Goal: Task Accomplishment & Management: Complete application form

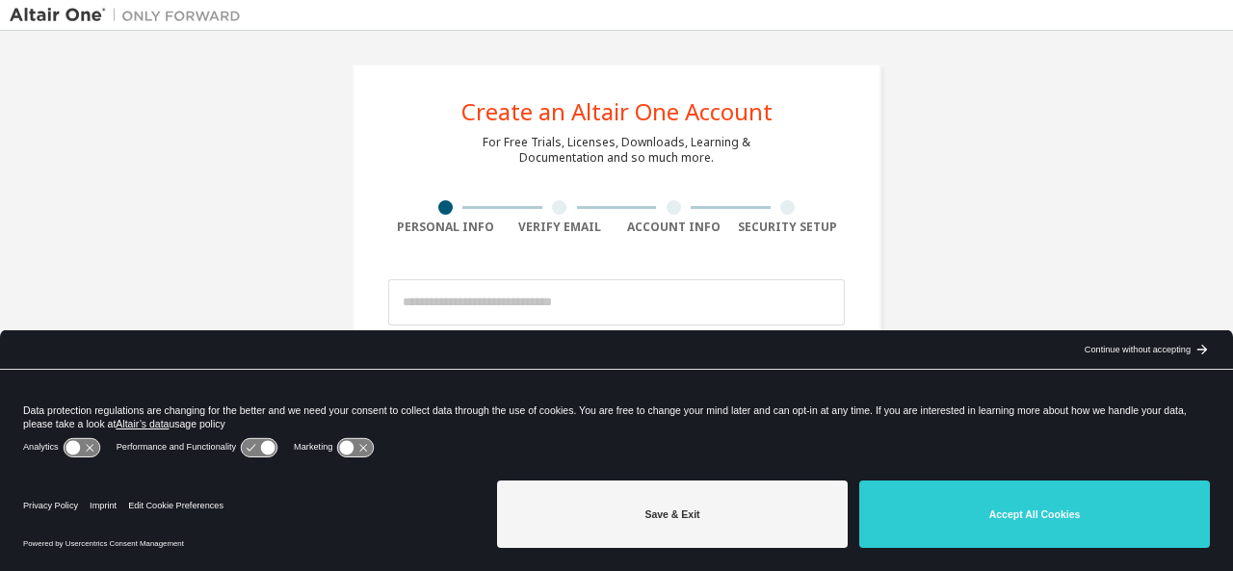
click at [1188, 342] on div "arrow_back_black_24dp Continue without accepting arrow_forward_black_24dp" at bounding box center [1144, 349] width 175 height 39
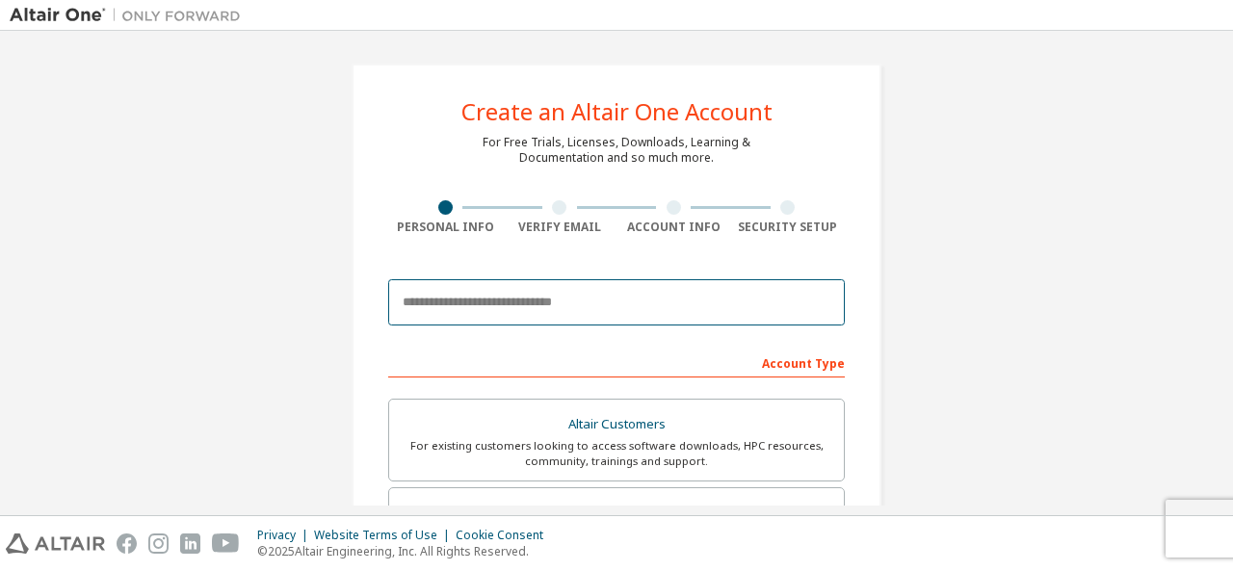
click at [538, 303] on input "email" at bounding box center [616, 302] width 456 height 46
type input "**********"
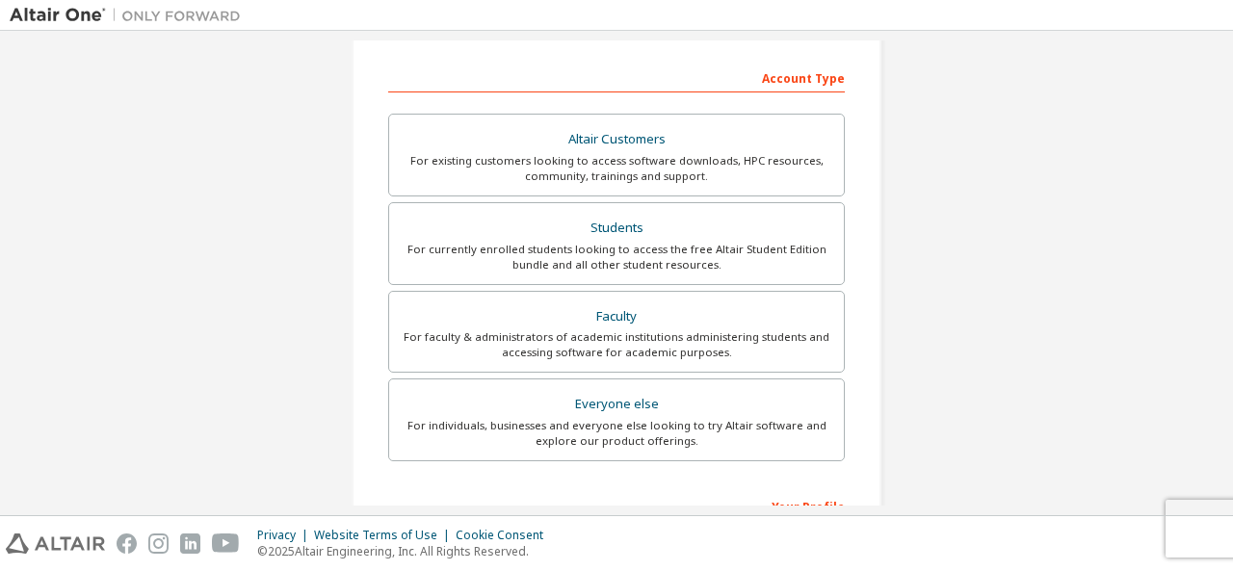
scroll to position [303, 0]
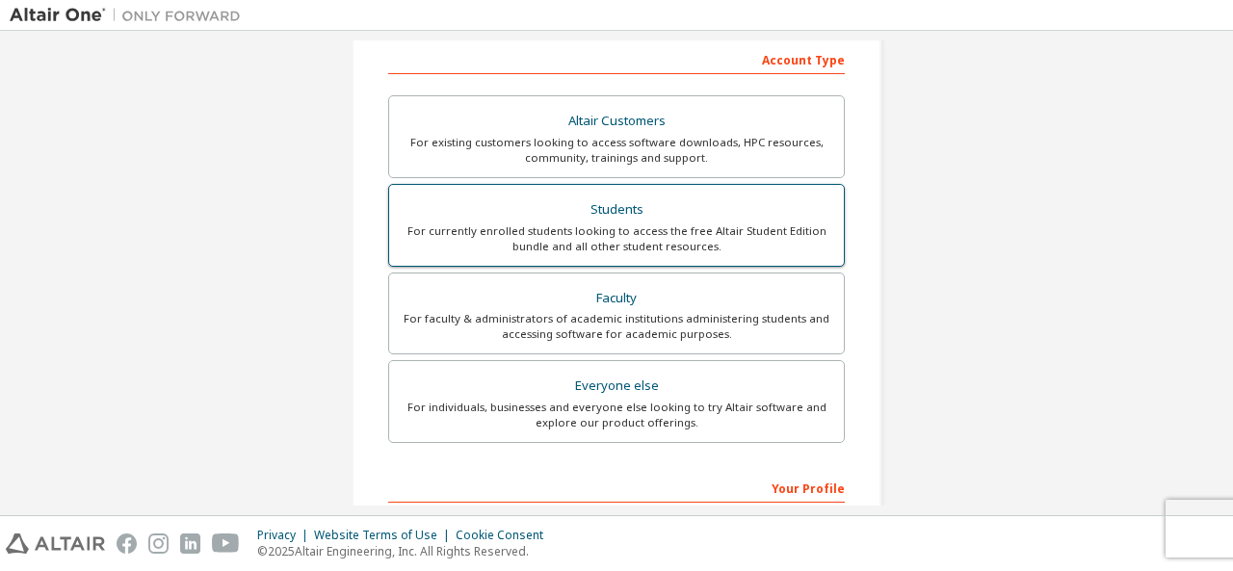
click at [584, 218] on div "Students" at bounding box center [616, 209] width 431 height 27
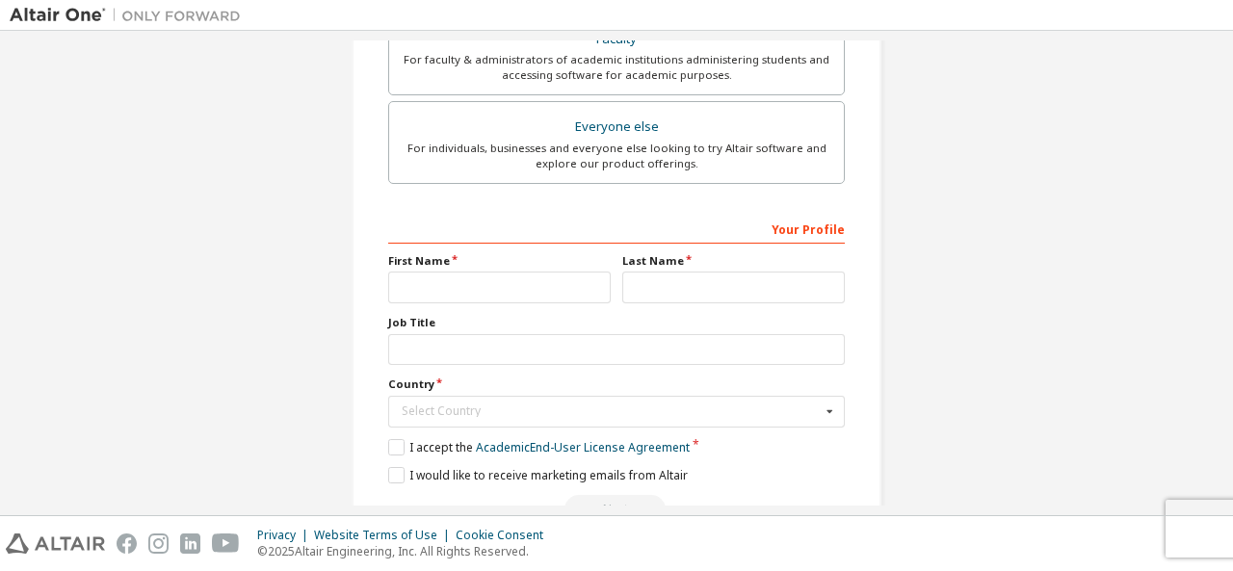
scroll to position [611, 0]
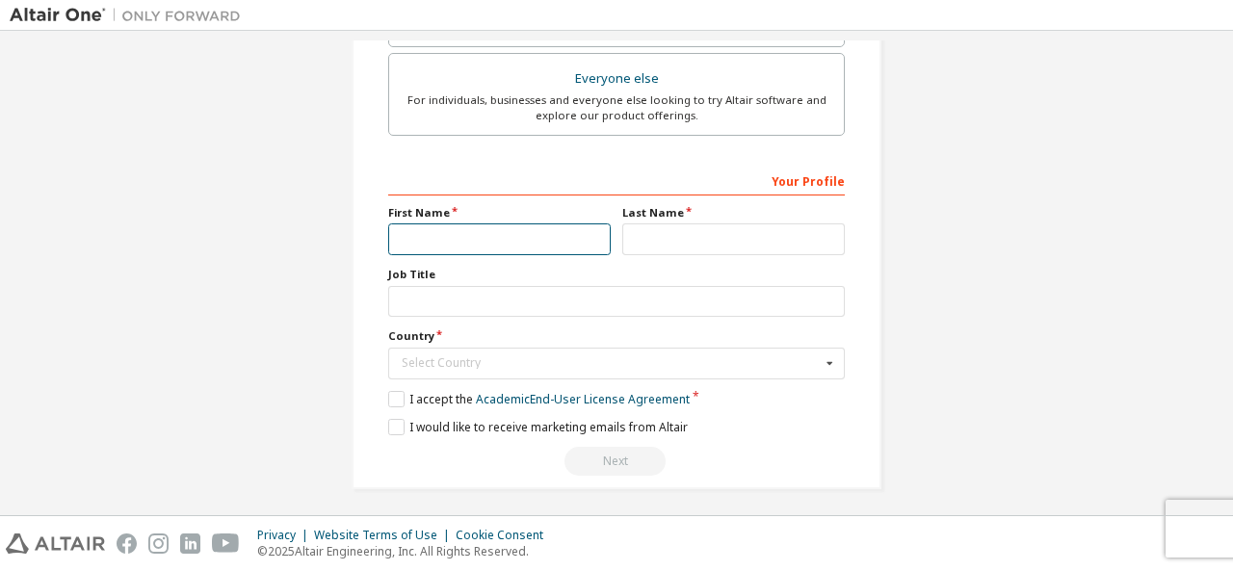
click at [448, 233] on input "text" at bounding box center [499, 239] width 222 height 32
type input "****"
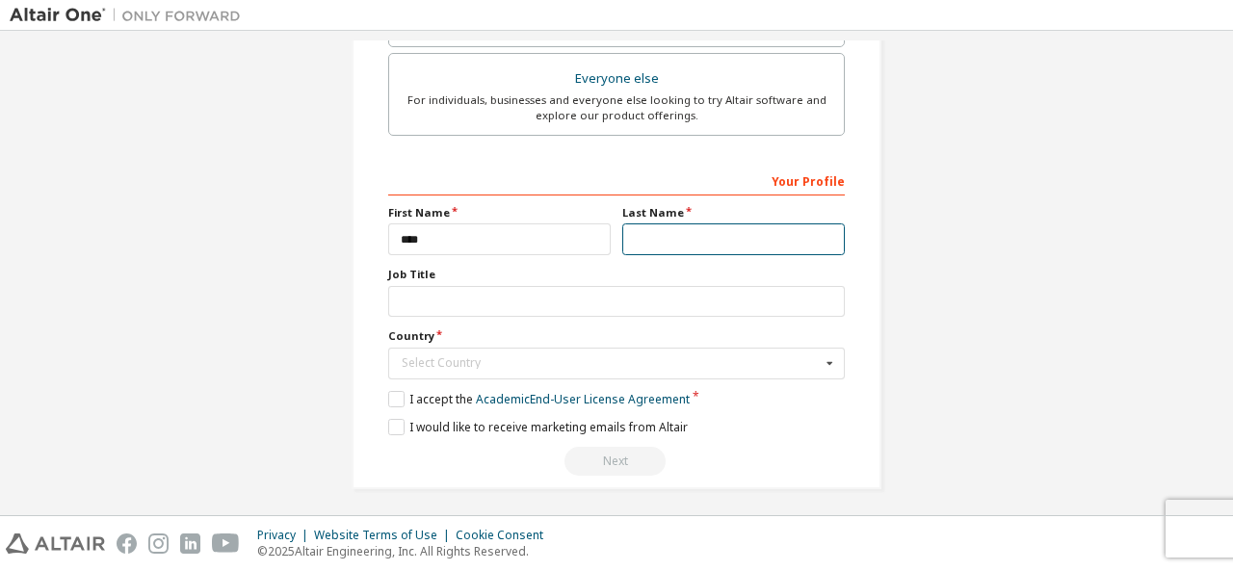
click at [638, 239] on input "text" at bounding box center [733, 239] width 222 height 32
type input "**********"
click at [444, 357] on div "Select Country" at bounding box center [611, 363] width 419 height 12
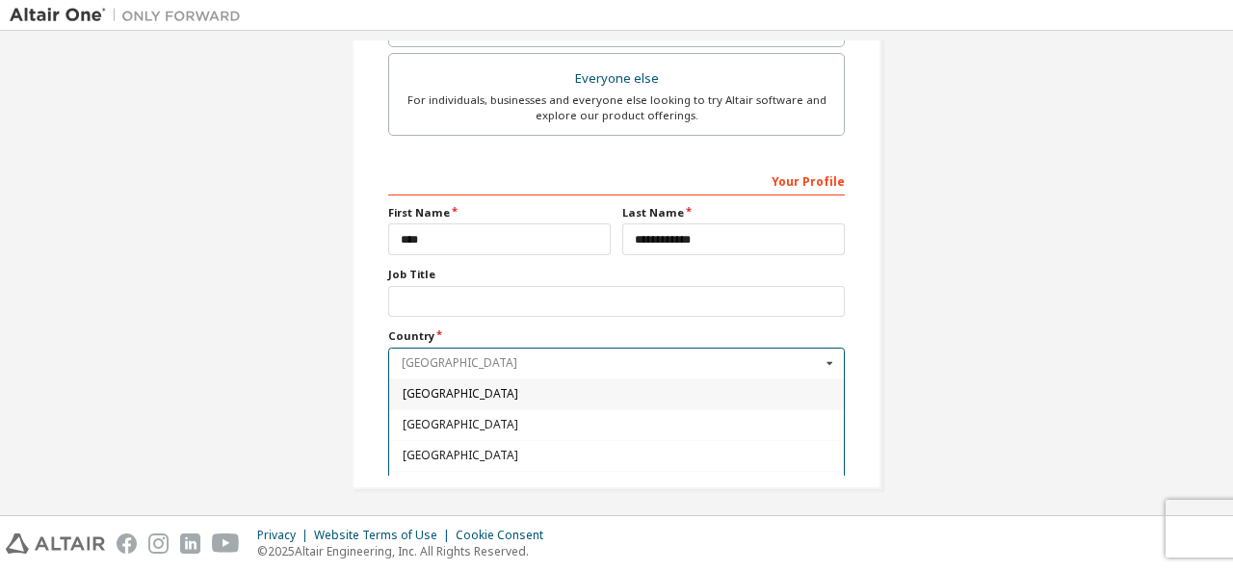
click at [444, 357] on input "text" at bounding box center [617, 364] width 455 height 30
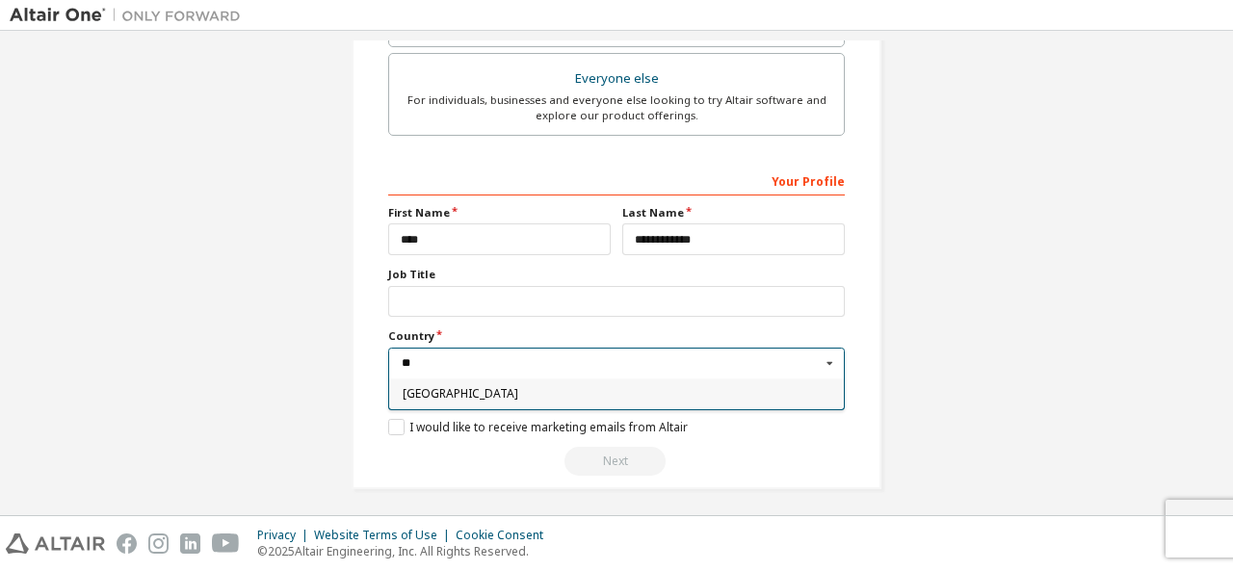
type input "**"
click at [439, 388] on span "Spain" at bounding box center [617, 394] width 429 height 12
type input "***"
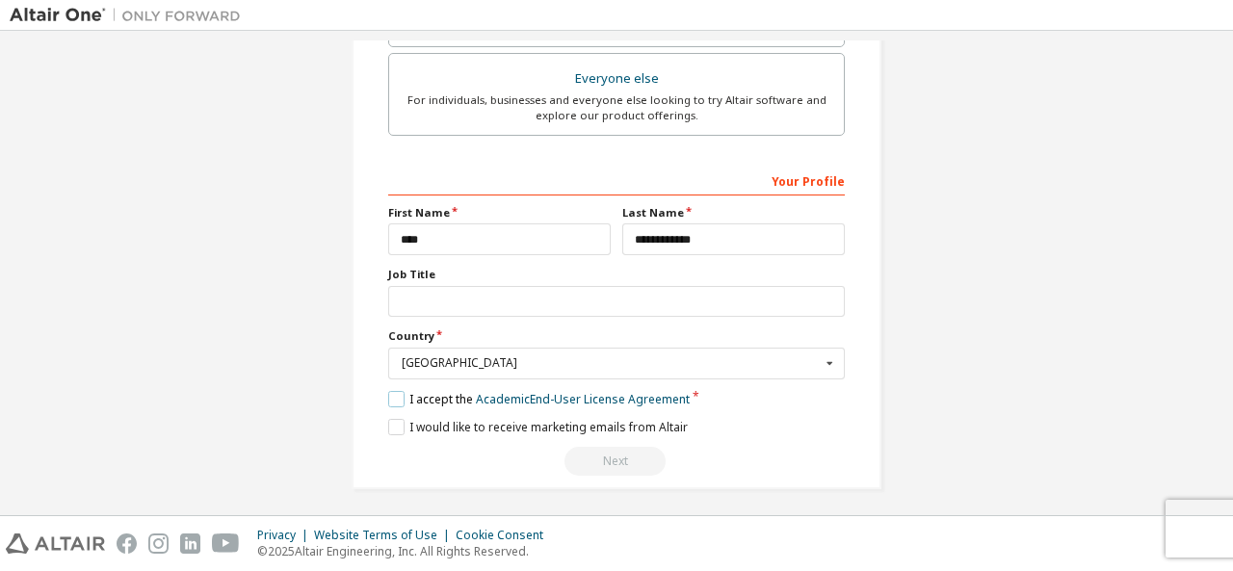
click at [396, 400] on label "I accept the Academic End-User License Agreement" at bounding box center [538, 399] width 301 height 16
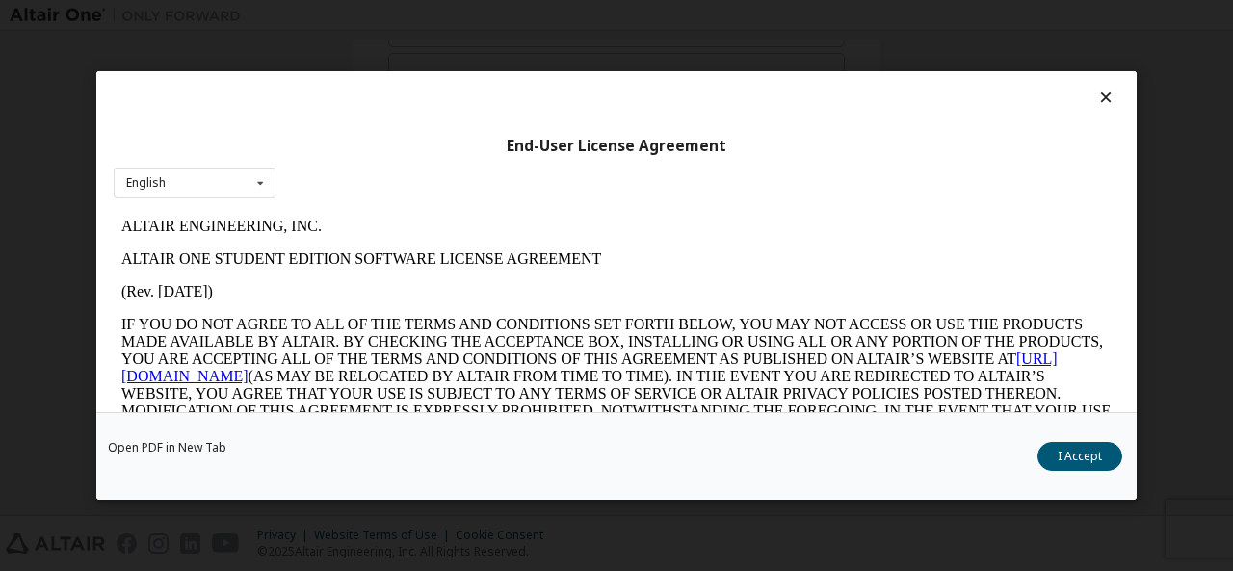
scroll to position [0, 0]
click at [1103, 454] on button "I Accept" at bounding box center [1079, 456] width 85 height 29
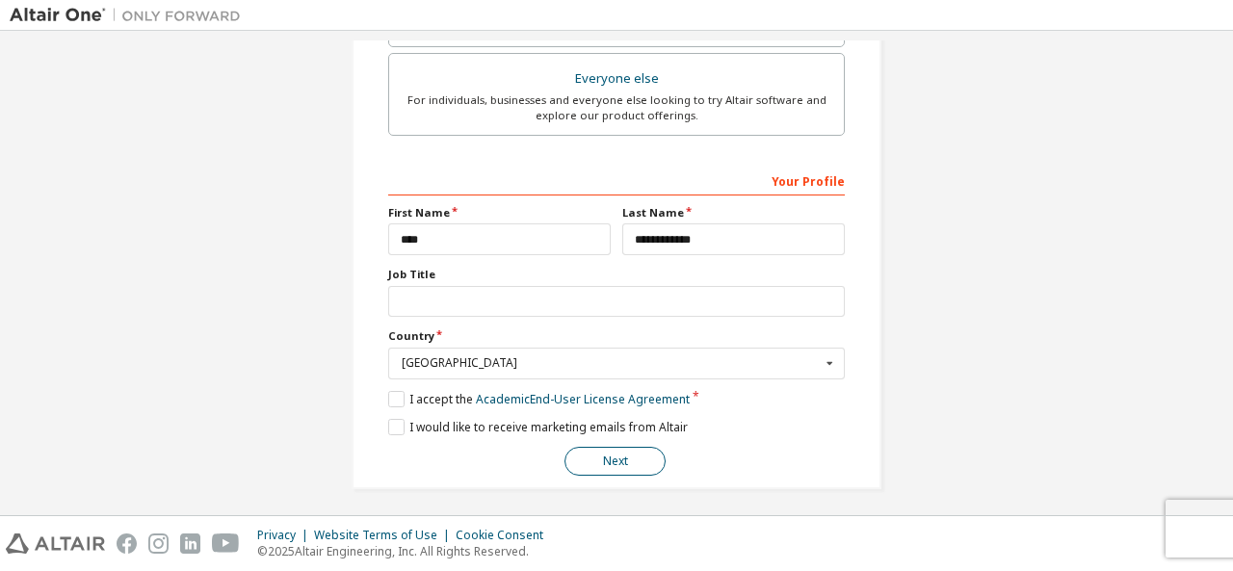
click at [638, 468] on button "Next" at bounding box center [614, 461] width 101 height 29
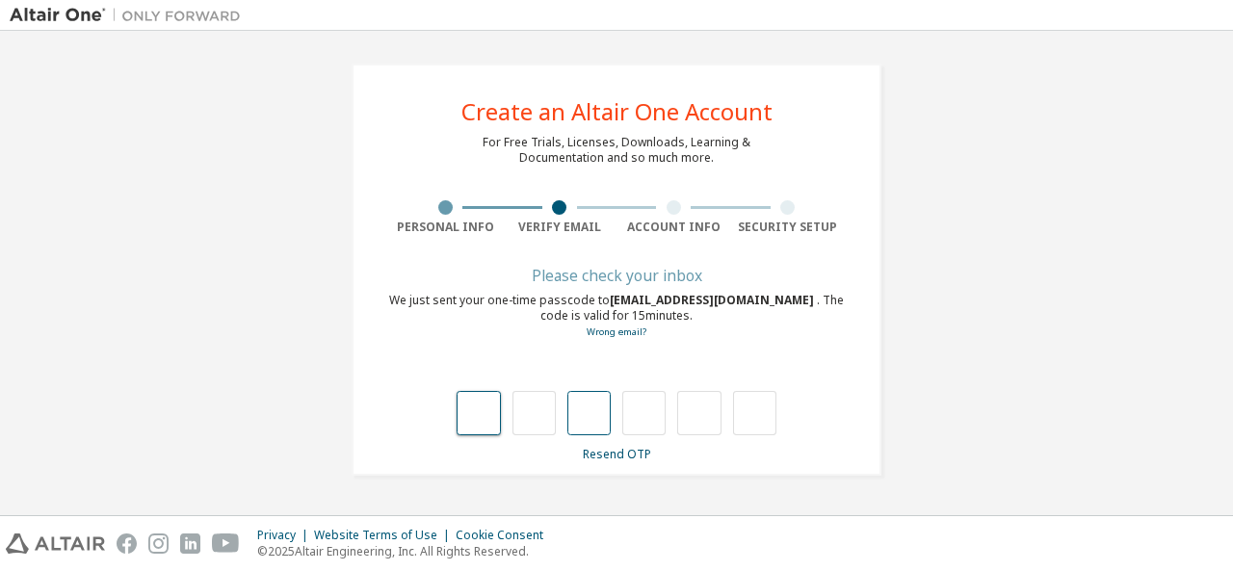
type input "*"
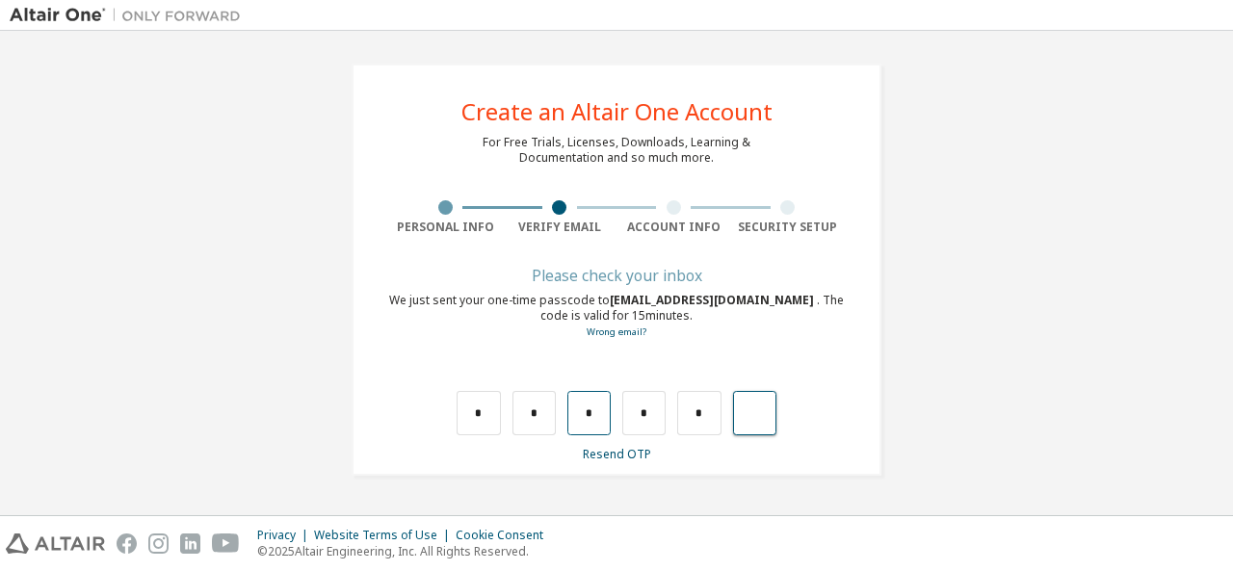
type input "*"
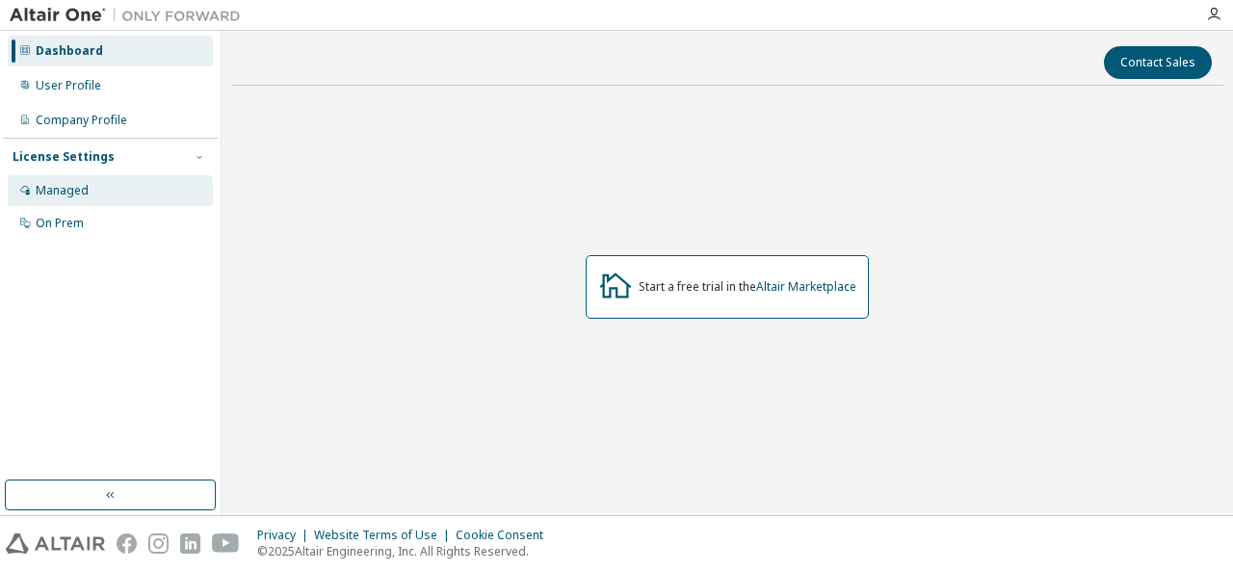
click at [95, 188] on div "Managed" at bounding box center [110, 190] width 205 height 31
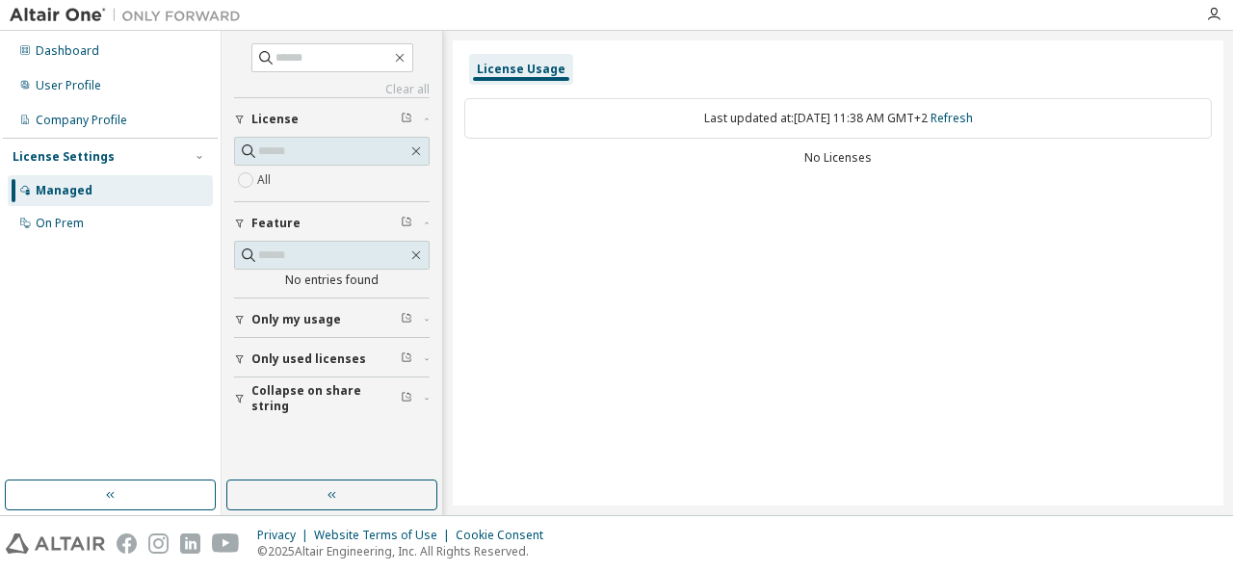
click at [288, 180] on div "All" at bounding box center [331, 180] width 195 height 23
click at [276, 175] on div "All" at bounding box center [331, 180] width 195 height 23
click at [236, 314] on icon "button" at bounding box center [240, 320] width 12 height 12
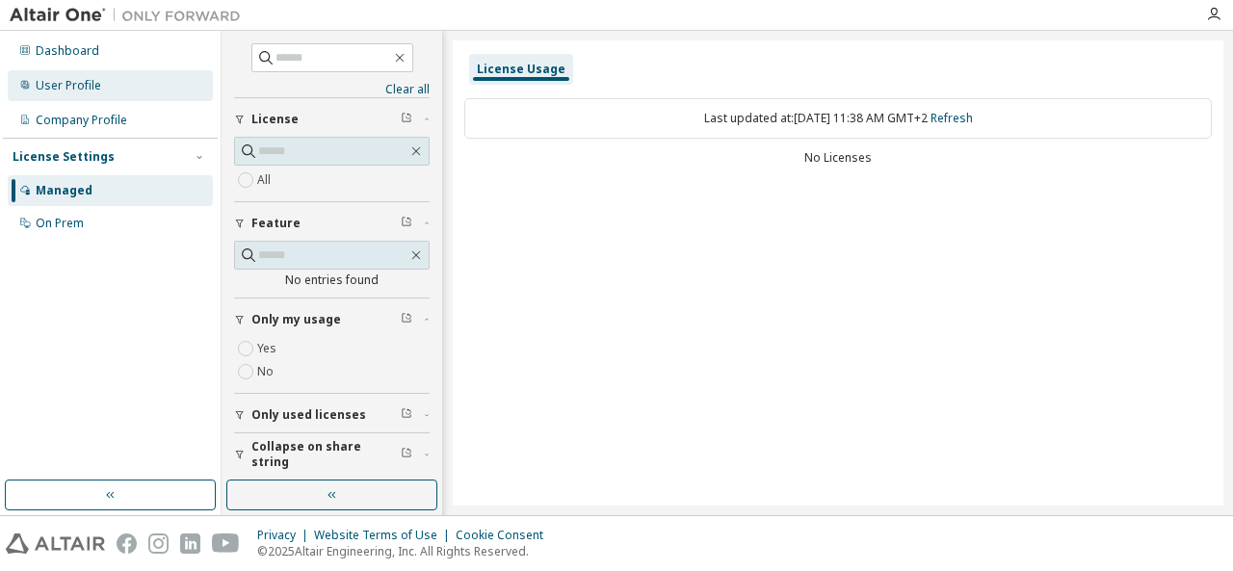
click at [64, 84] on div "User Profile" at bounding box center [68, 85] width 65 height 15
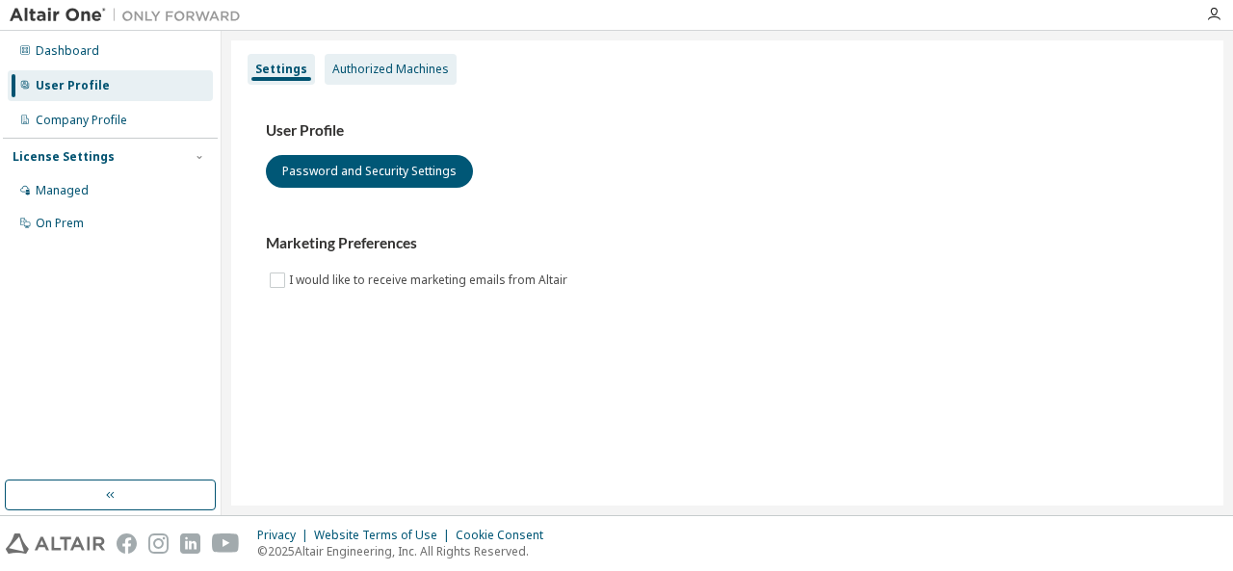
click at [341, 74] on div "Authorized Machines" at bounding box center [390, 69] width 117 height 15
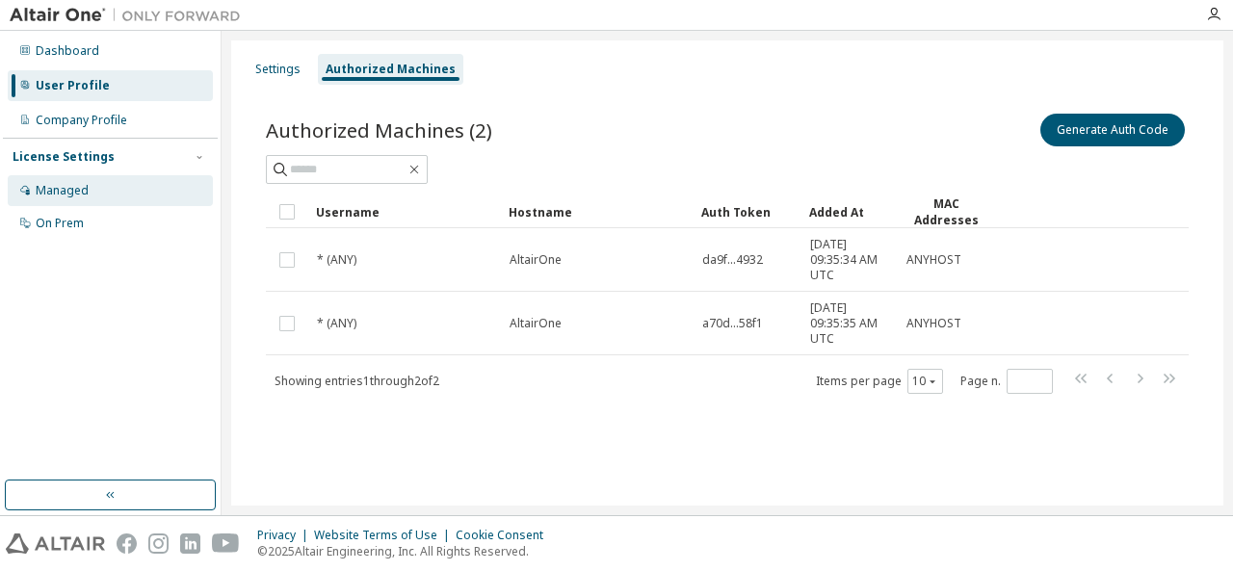
click at [64, 189] on div "Managed" at bounding box center [62, 190] width 53 height 15
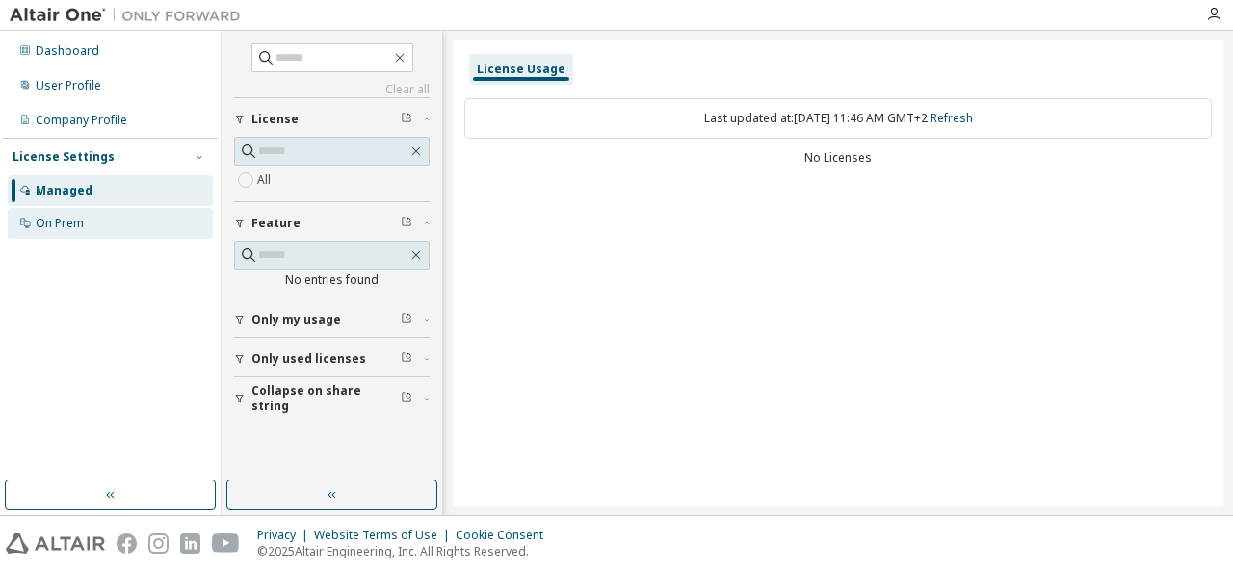
click at [55, 234] on div "On Prem" at bounding box center [110, 223] width 205 height 31
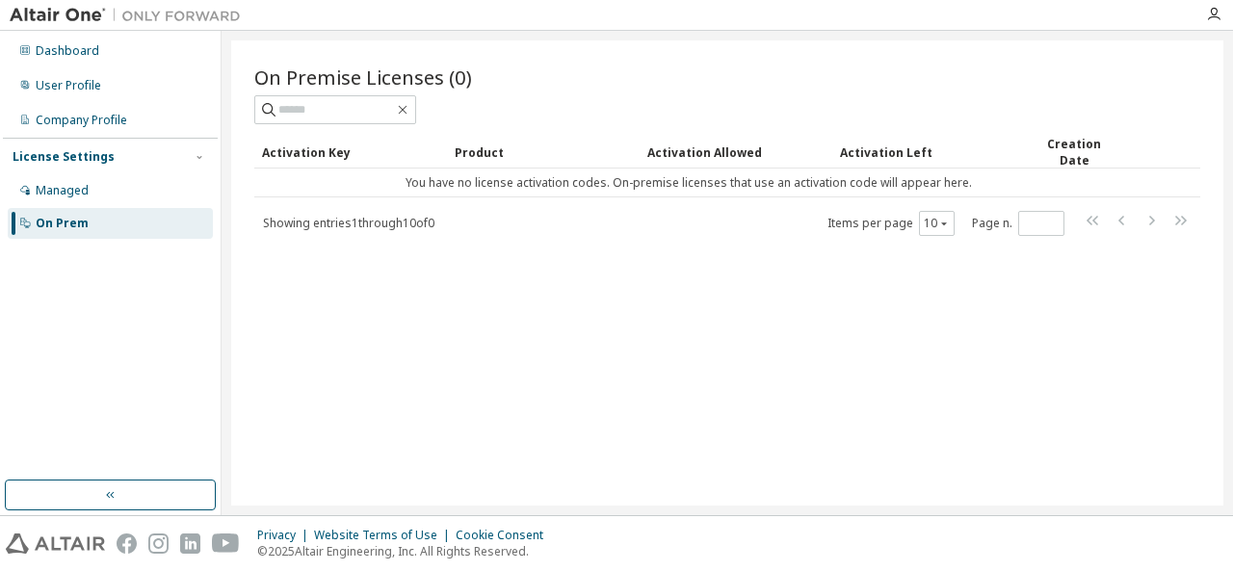
click at [21, 13] on img at bounding box center [130, 15] width 241 height 19
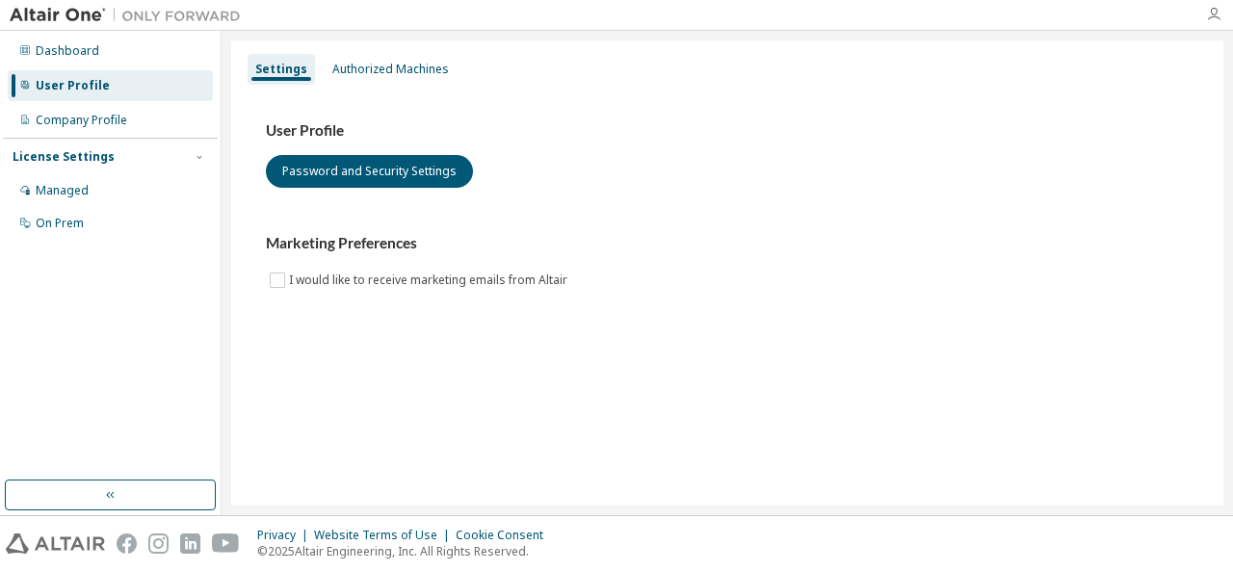
click at [1208, 11] on icon "button" at bounding box center [1213, 14] width 15 height 15
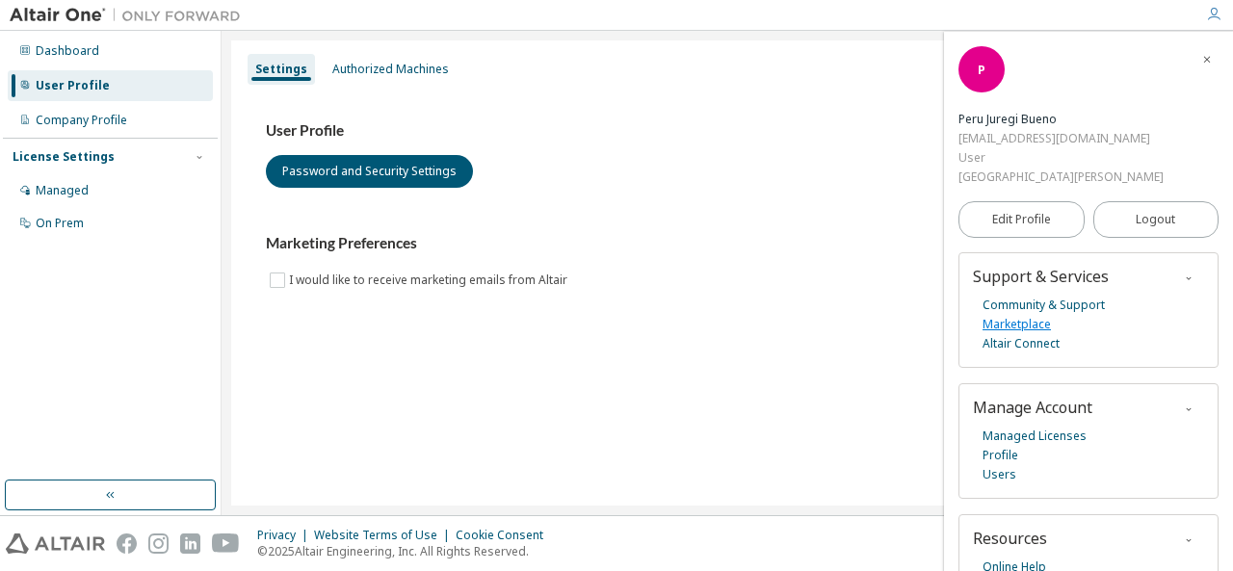
click at [1025, 319] on link "Marketplace" at bounding box center [1016, 324] width 68 height 19
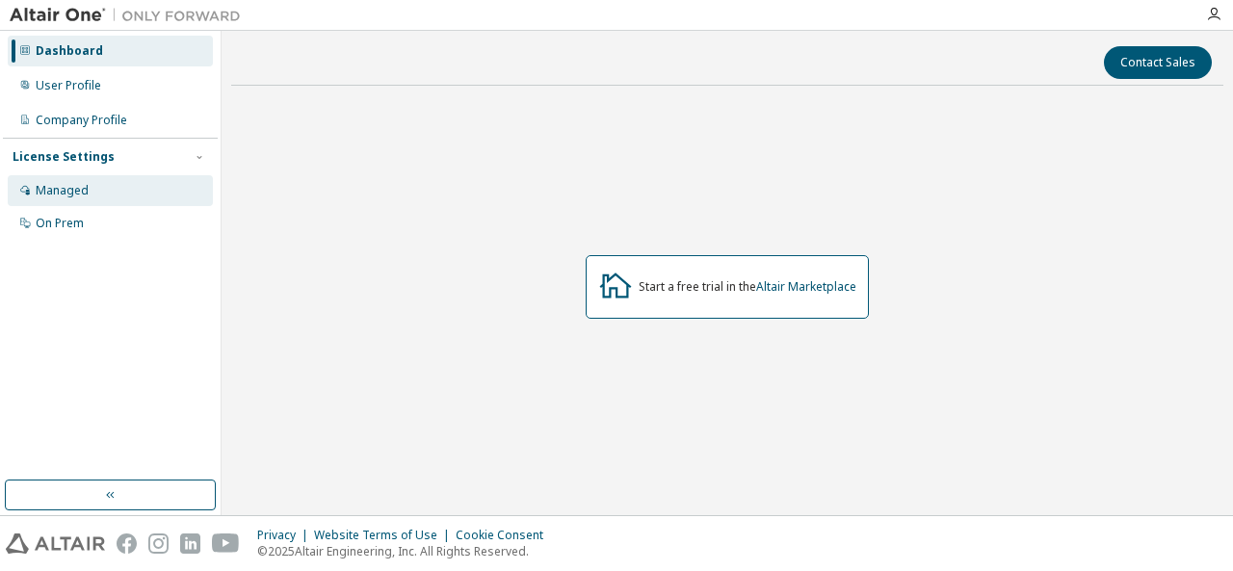
click at [65, 181] on div "Managed" at bounding box center [110, 190] width 205 height 31
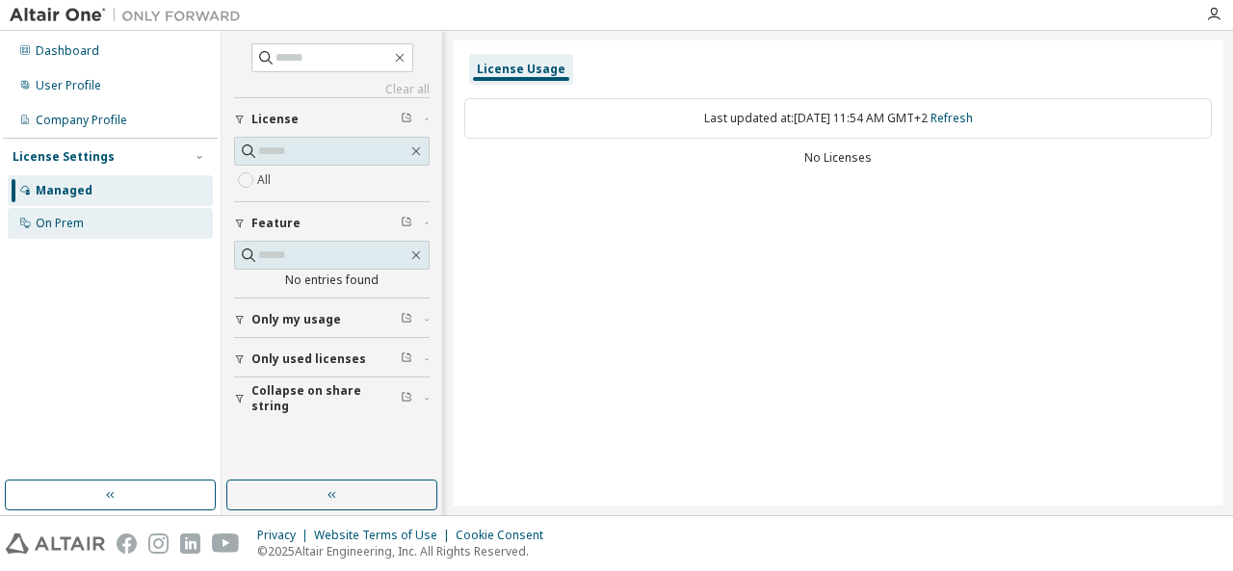
click at [64, 223] on div "On Prem" at bounding box center [60, 223] width 48 height 15
